Goal: Navigation & Orientation: Understand site structure

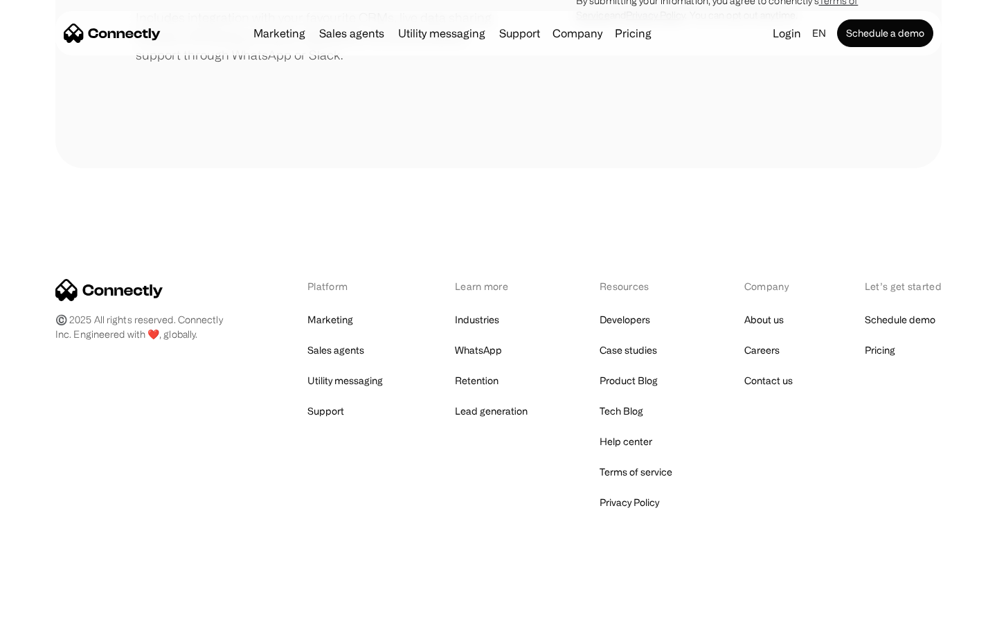
scroll to position [643, 0]
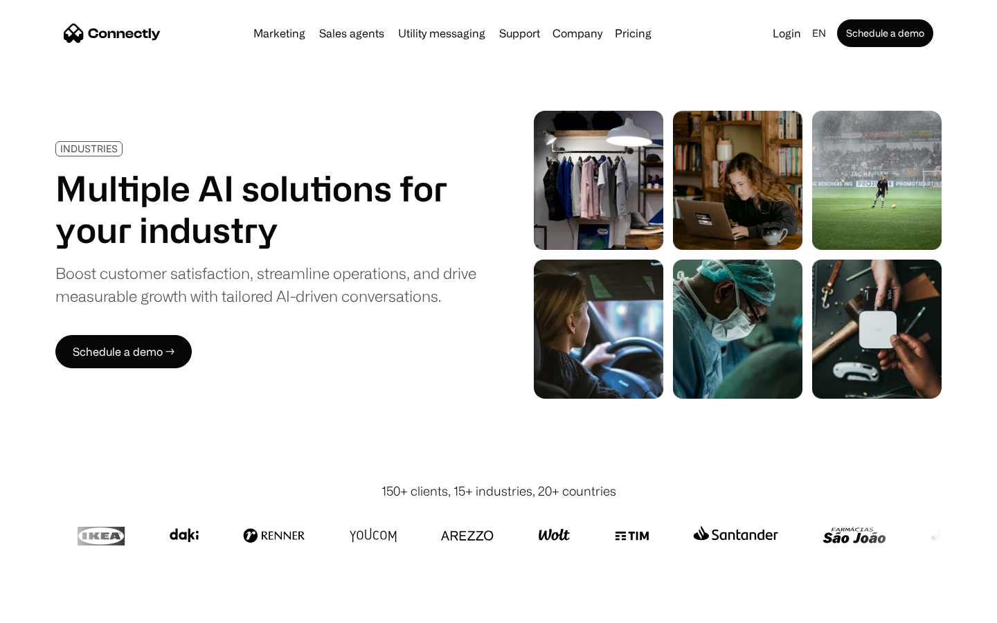
scroll to position [3923, 0]
